Goal: Check status

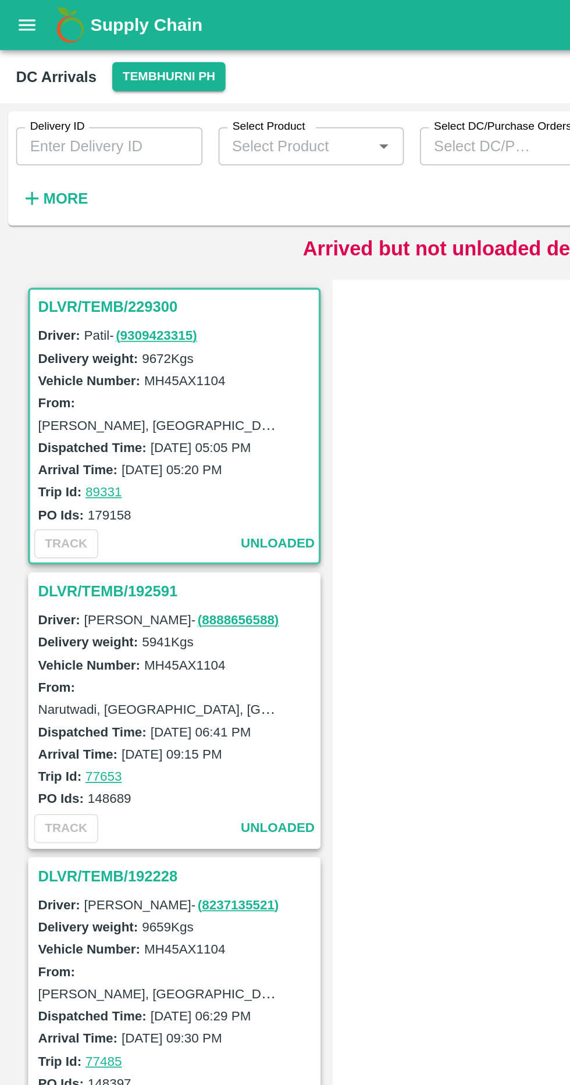
click at [83, 81] on input "Delivery ID" at bounding box center [63, 85] width 108 height 22
click at [40, 123] on h6 "More" at bounding box center [38, 115] width 26 height 15
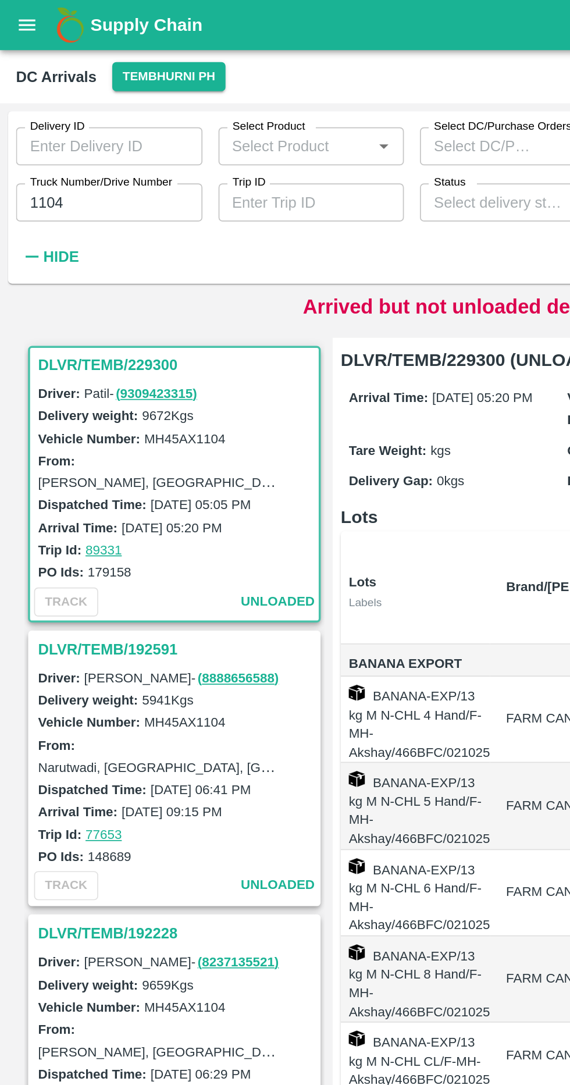
click at [80, 119] on input "1104" at bounding box center [63, 117] width 108 height 22
type input "1"
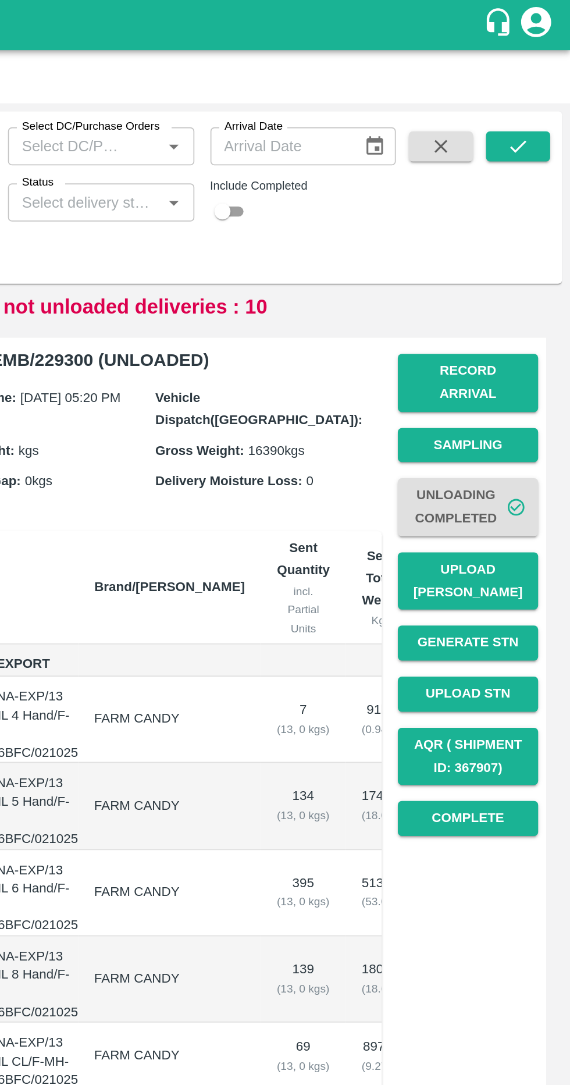
type input "3780"
click at [554, 79] on button "submit" at bounding box center [539, 84] width 37 height 17
click at [539, 85] on icon "submit" at bounding box center [539, 85] width 13 height 13
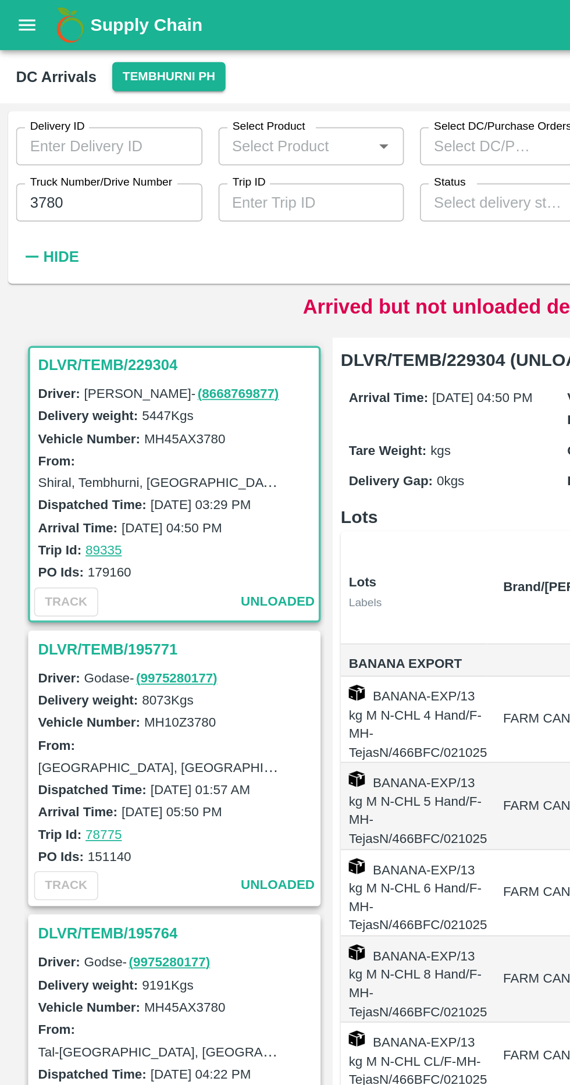
click at [39, 212] on h3 "DLVR/TEMB/229304" at bounding box center [103, 211] width 162 height 15
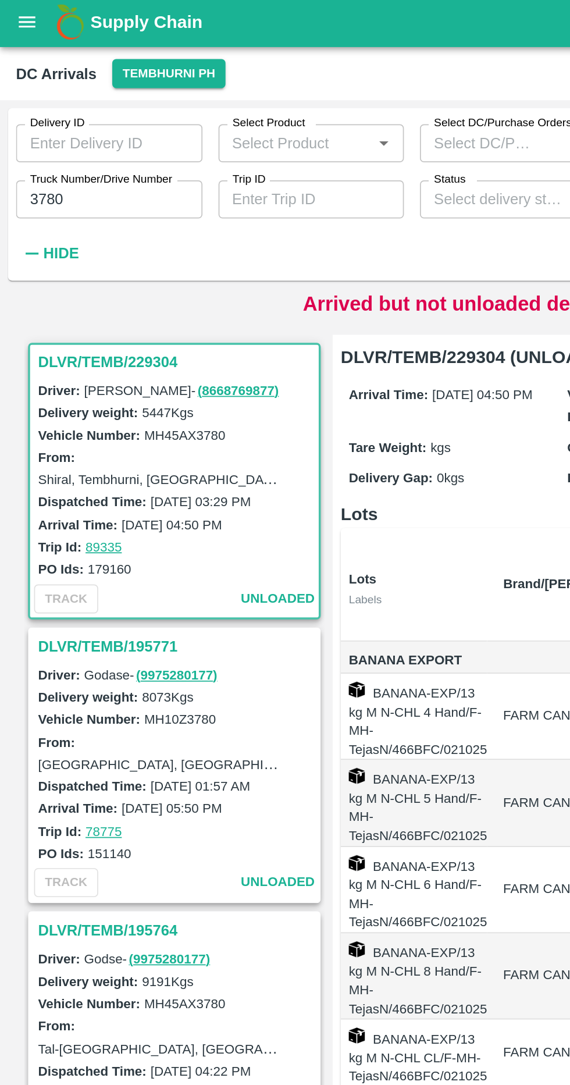
scroll to position [5, 0]
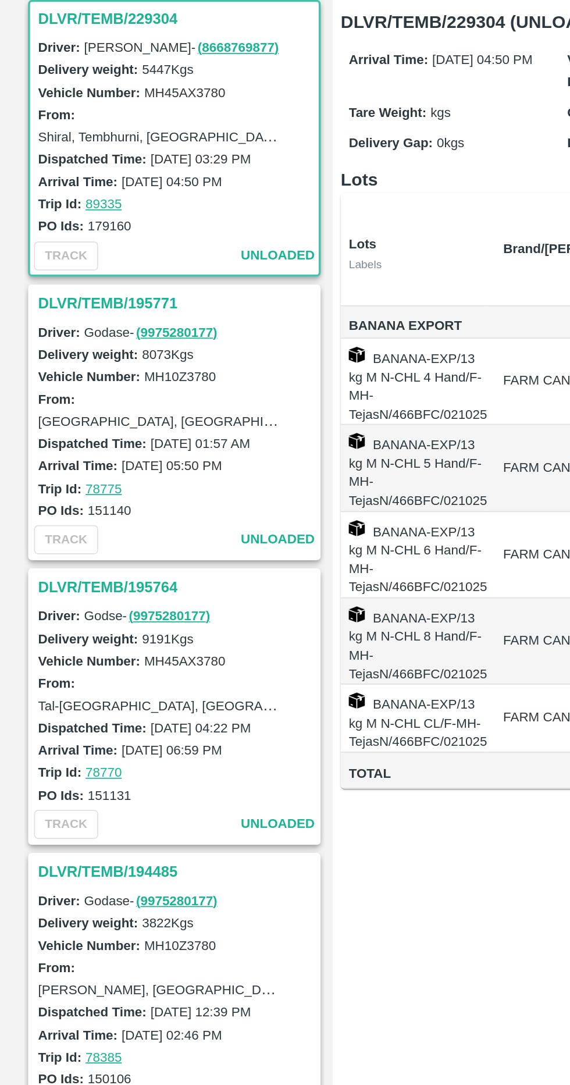
click at [27, 369] on h3 "DLVR/TEMB/195771" at bounding box center [103, 372] width 162 height 15
